Goal: Information Seeking & Learning: Stay updated

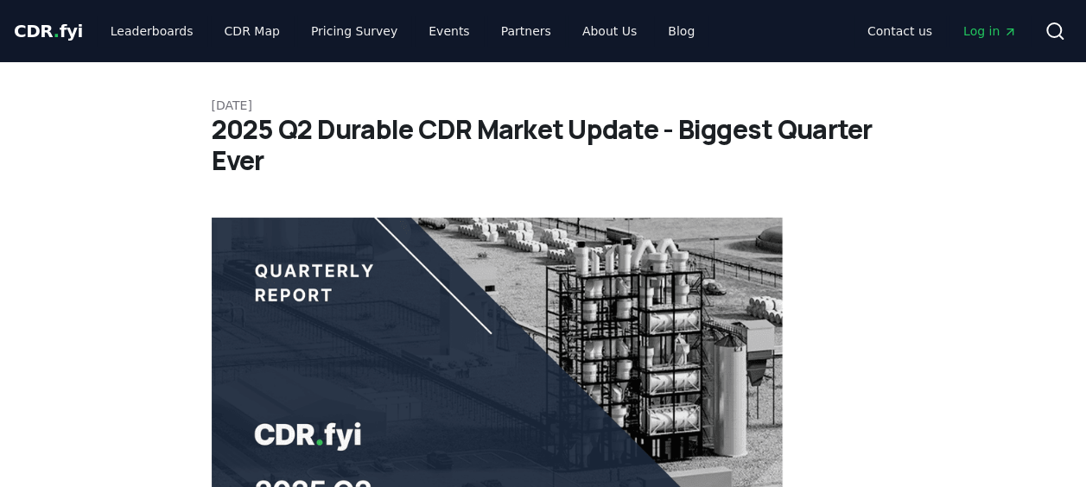
drag, startPoint x: 282, startPoint y: 157, endPoint x: 206, endPoint y: 129, distance: 81.2
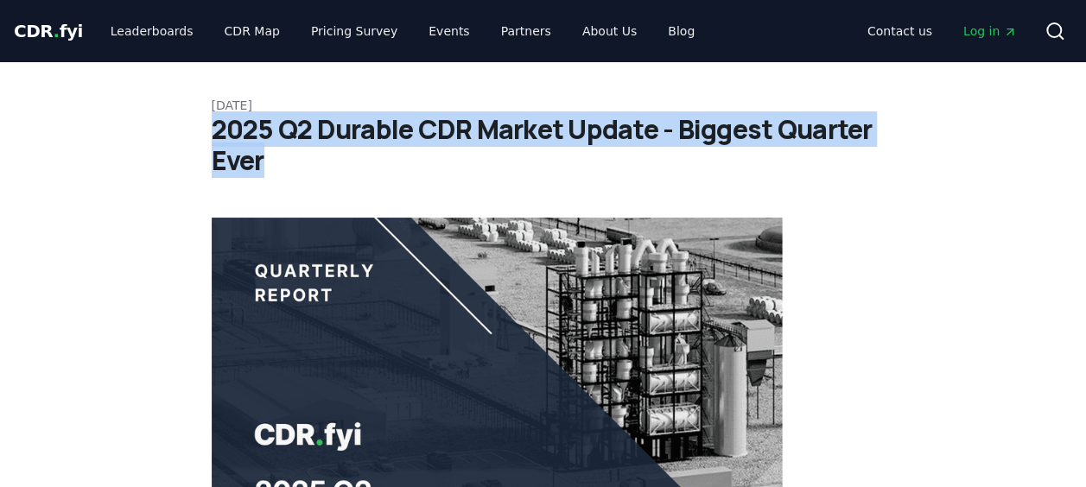
drag, startPoint x: 206, startPoint y: 128, endPoint x: 279, endPoint y: 166, distance: 82.7
copy h1 "2025 Q2 Durable CDR Market Update - Biggest Quarter Ever"
